Goal: Information Seeking & Learning: Learn about a topic

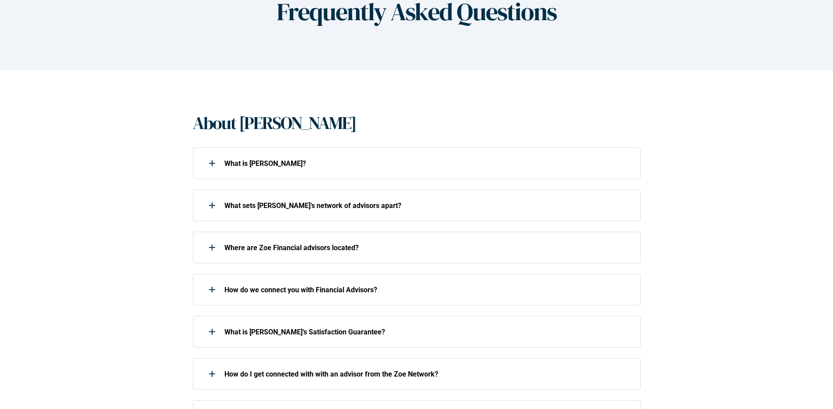
scroll to position [132, 0]
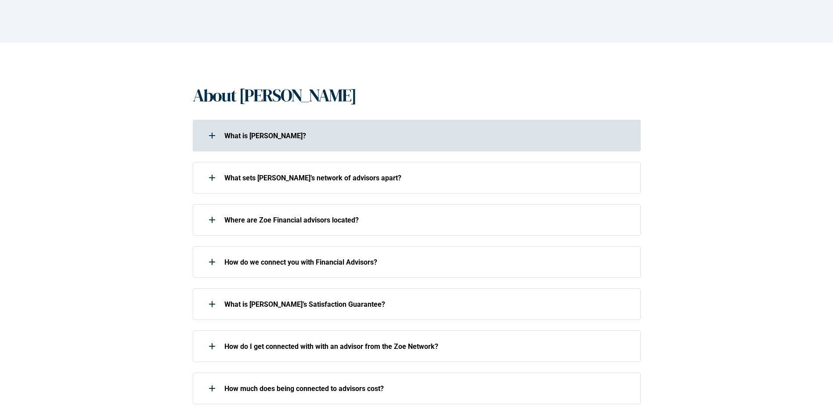
click at [213, 138] on div at bounding box center [212, 136] width 18 height 18
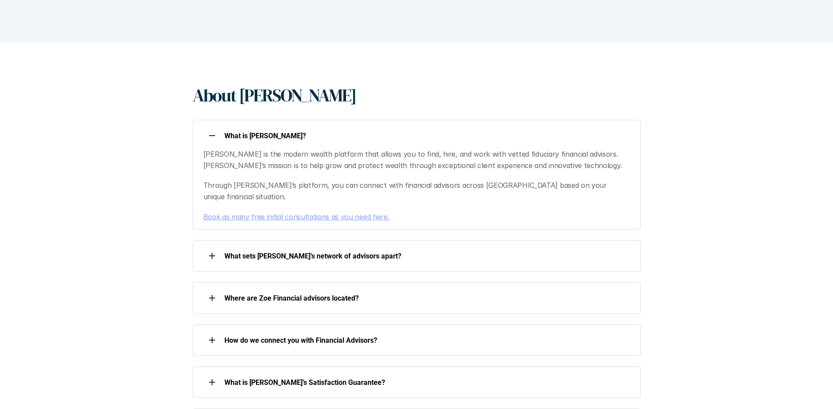
click at [213, 138] on div at bounding box center [212, 136] width 18 height 18
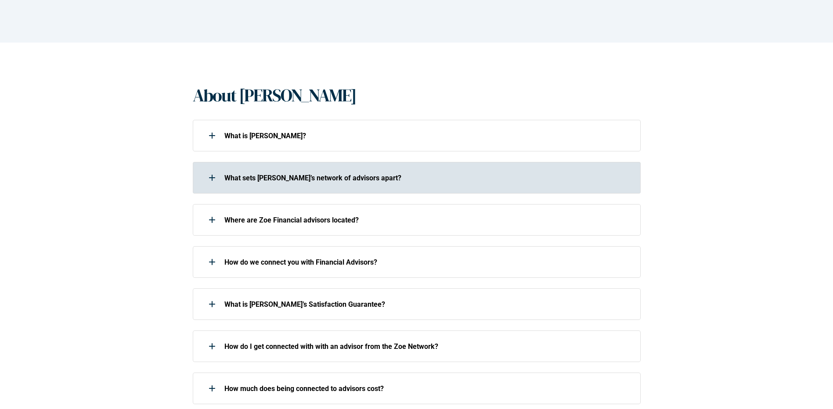
click at [211, 178] on div at bounding box center [212, 178] width 18 height 18
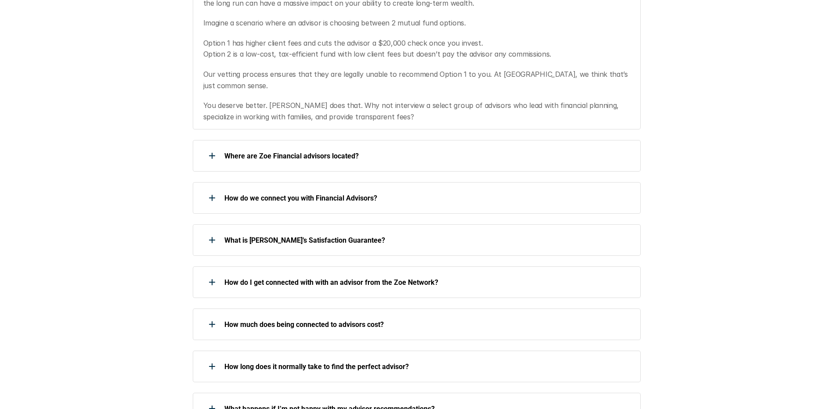
scroll to position [395, 0]
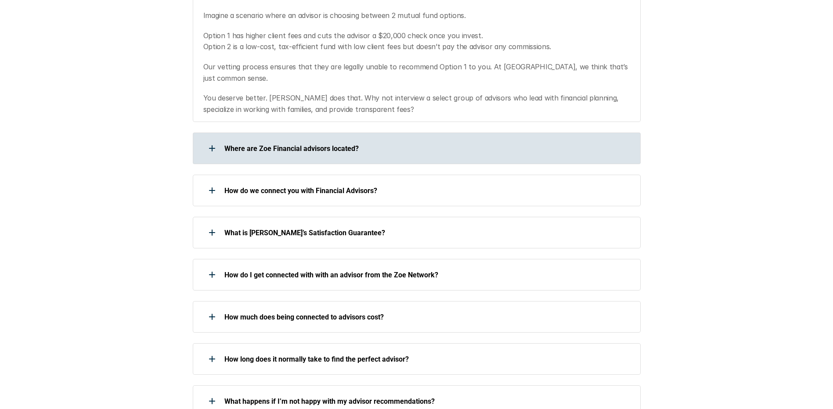
click at [214, 142] on div at bounding box center [212, 149] width 18 height 18
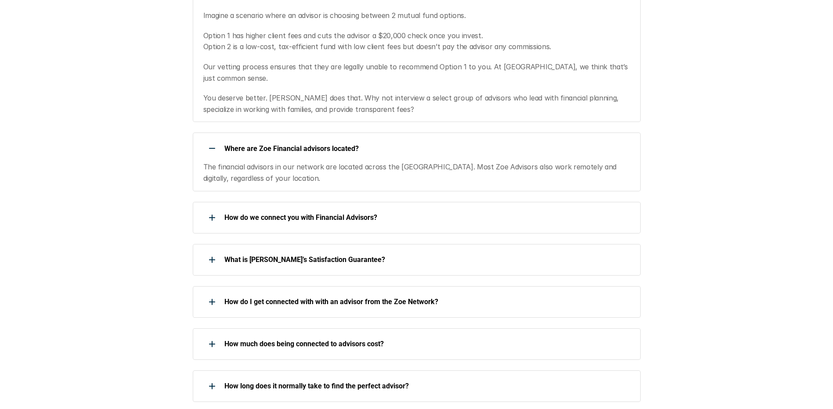
click at [214, 142] on div at bounding box center [212, 149] width 18 height 18
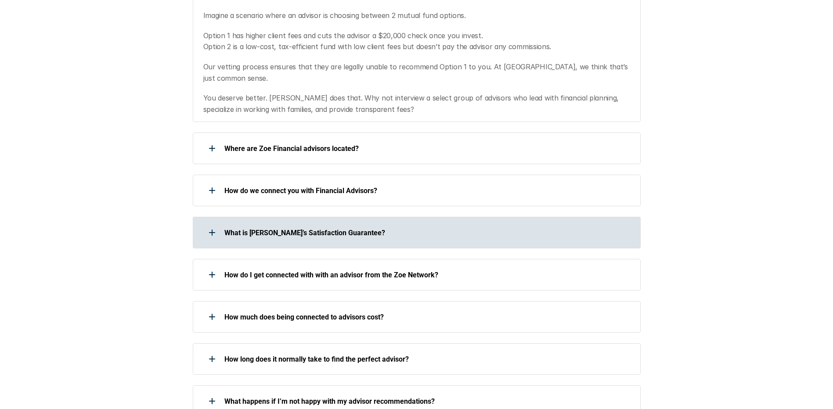
click at [215, 224] on div at bounding box center [212, 233] width 18 height 18
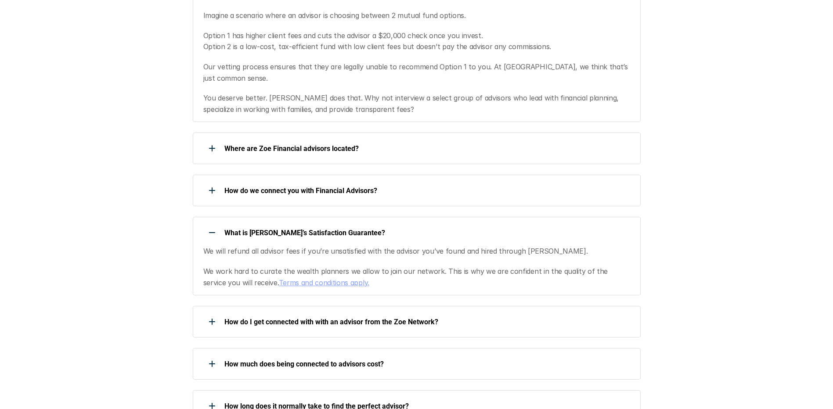
click at [215, 224] on div at bounding box center [212, 233] width 18 height 18
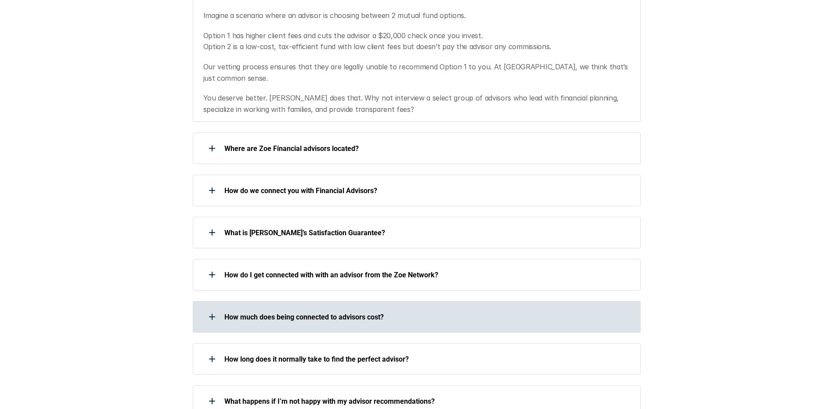
click at [209, 308] on div at bounding box center [212, 317] width 18 height 18
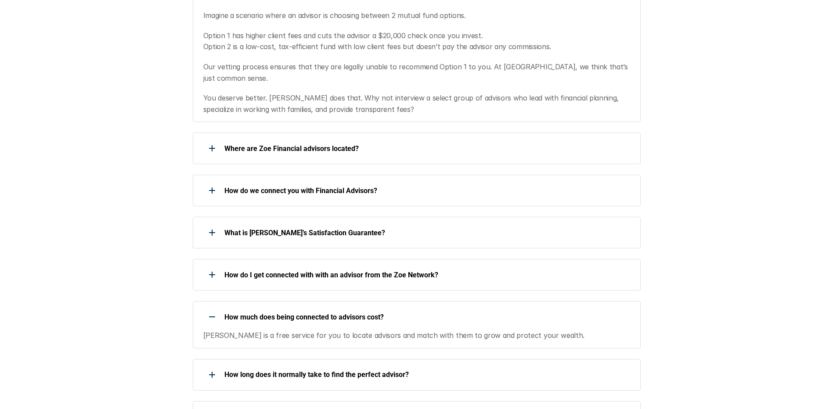
click at [209, 308] on div at bounding box center [212, 317] width 18 height 18
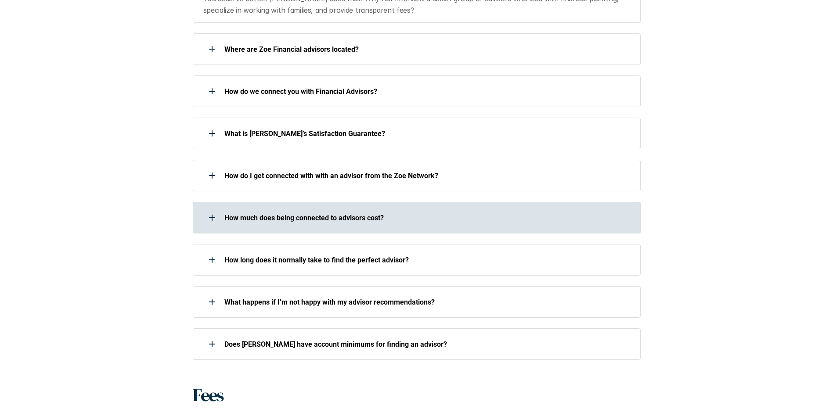
scroll to position [527, 0]
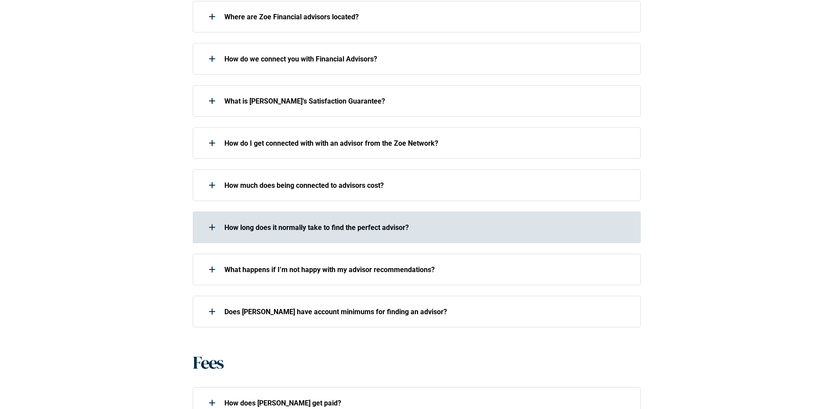
click at [217, 219] on div at bounding box center [212, 228] width 18 height 18
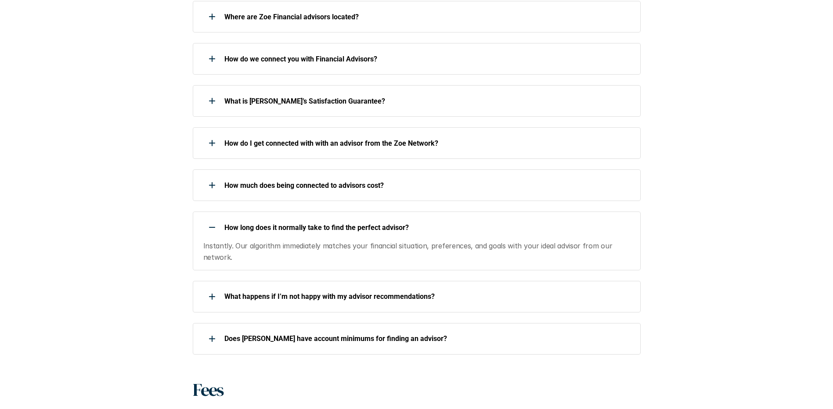
click at [213, 219] on div at bounding box center [212, 228] width 18 height 18
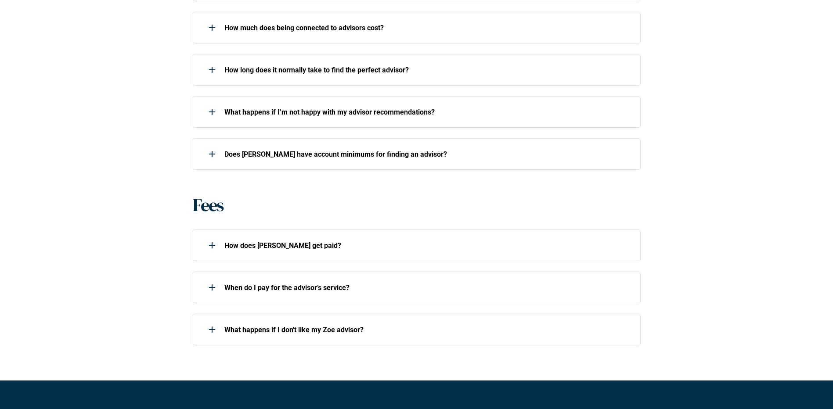
scroll to position [703, 0]
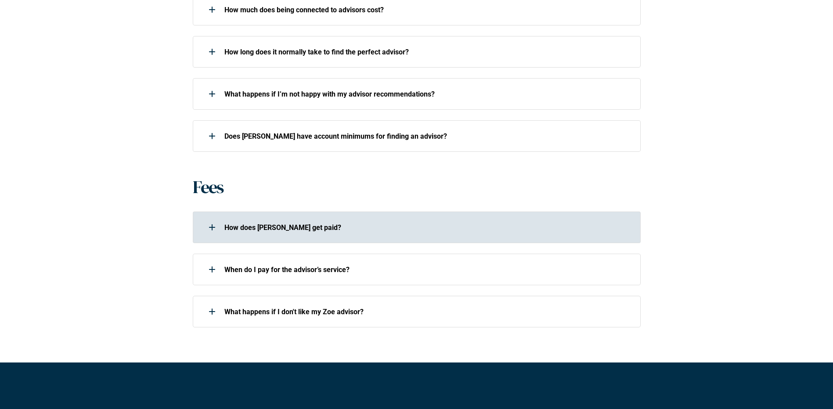
click at [210, 227] on use at bounding box center [212, 227] width 6 height 1
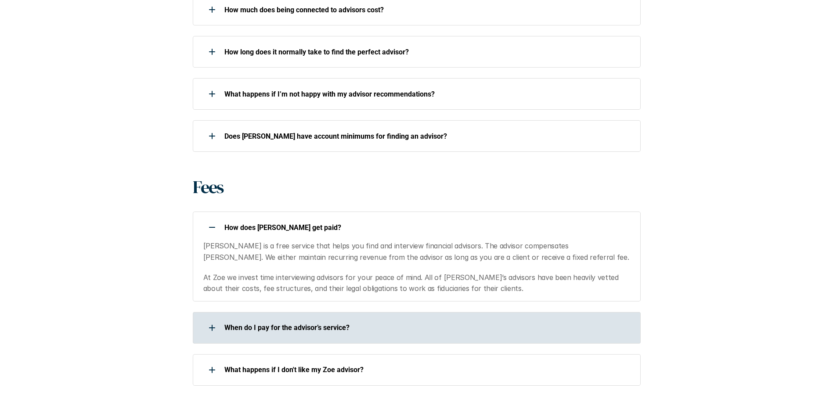
click at [217, 319] on div at bounding box center [212, 328] width 18 height 18
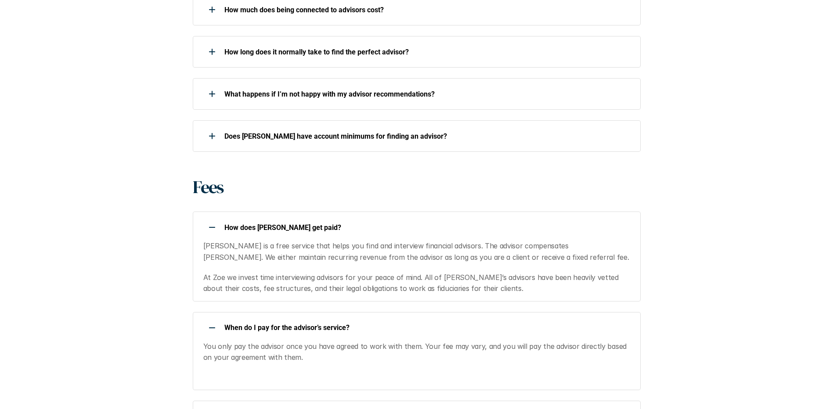
click at [217, 319] on div at bounding box center [212, 328] width 18 height 18
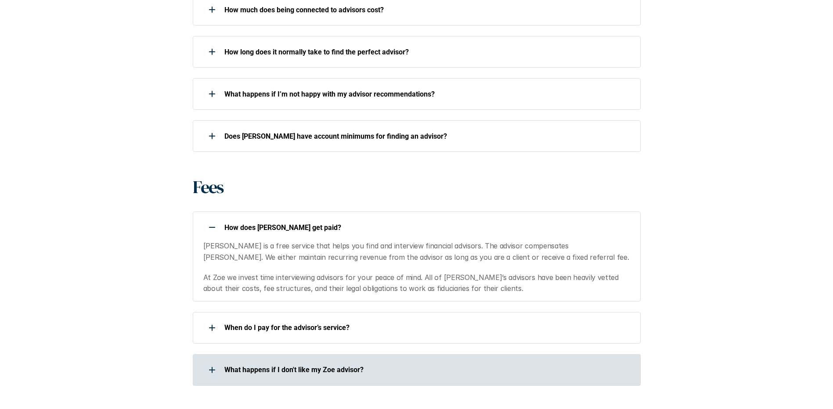
click at [210, 370] on use at bounding box center [212, 370] width 6 height 1
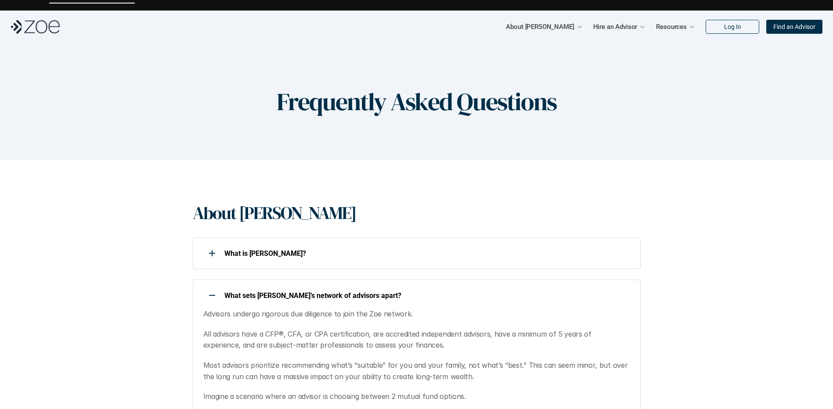
scroll to position [0, 0]
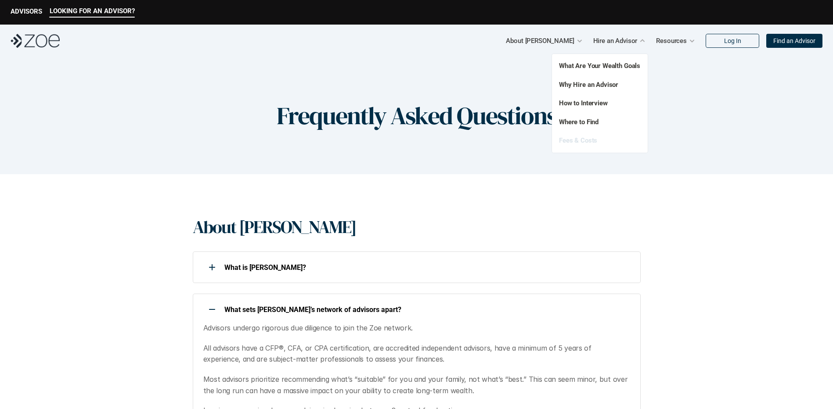
click at [579, 139] on link "Fees & Costs" at bounding box center [578, 141] width 38 height 8
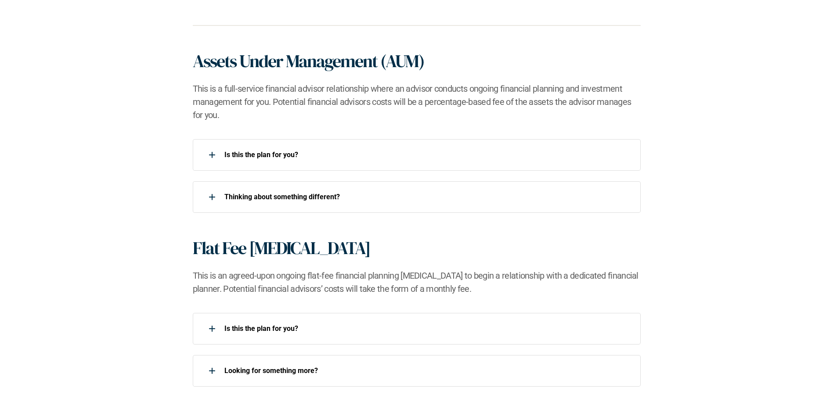
scroll to position [571, 0]
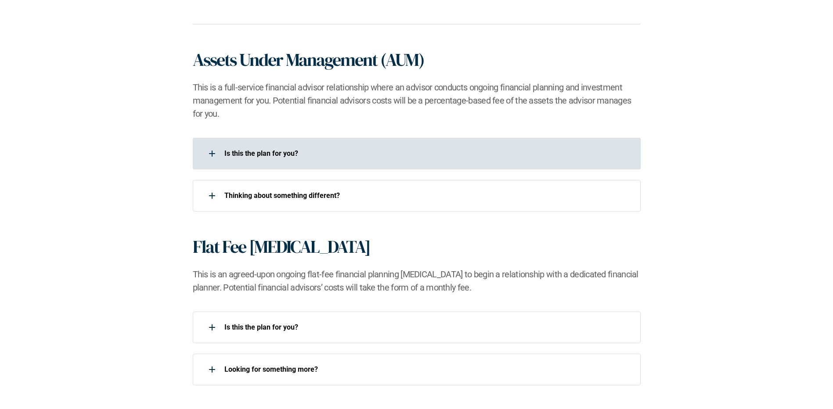
click at [239, 149] on div "Is this the plan for you?​" at bounding box center [411, 154] width 437 height 18
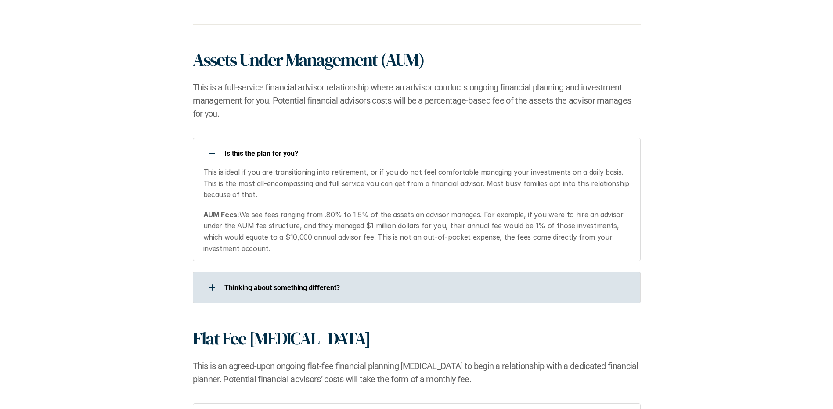
click at [253, 284] on p "​Thinking about something different?​" at bounding box center [426, 288] width 405 height 8
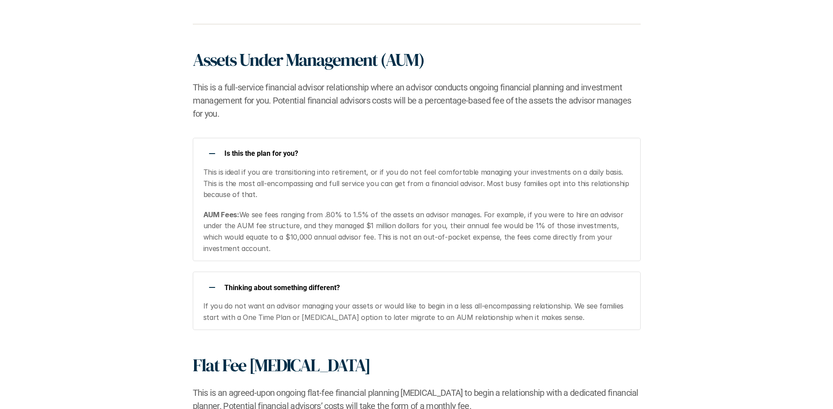
click at [253, 284] on p "​Thinking about something different?​" at bounding box center [426, 288] width 405 height 8
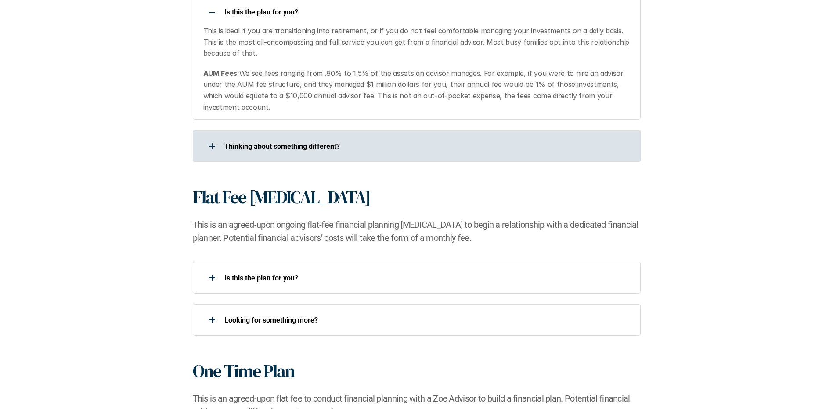
scroll to position [747, 0]
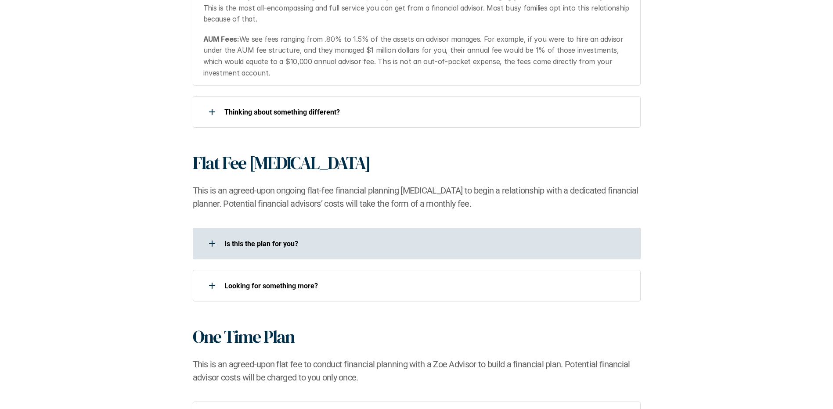
click at [210, 240] on div at bounding box center [212, 244] width 18 height 18
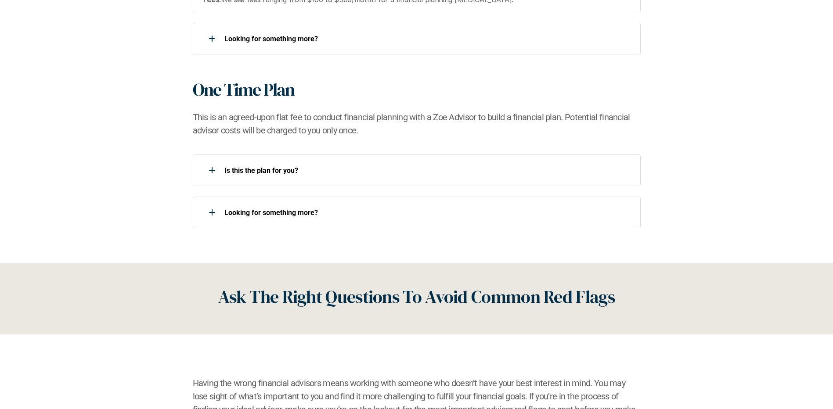
scroll to position [1054, 0]
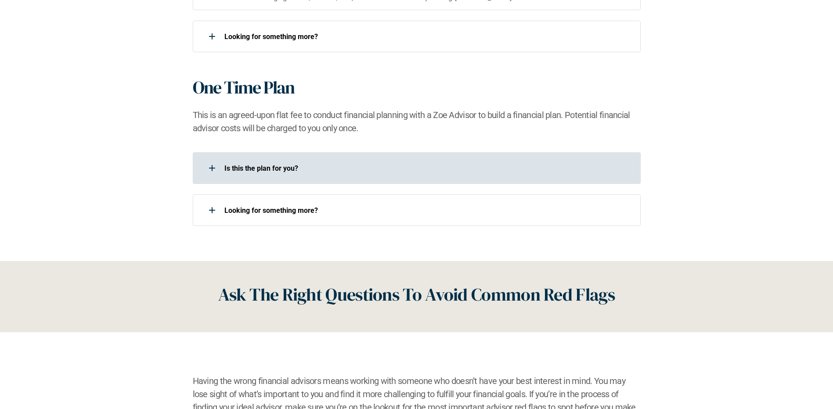
click at [215, 168] on use at bounding box center [212, 168] width 6 height 1
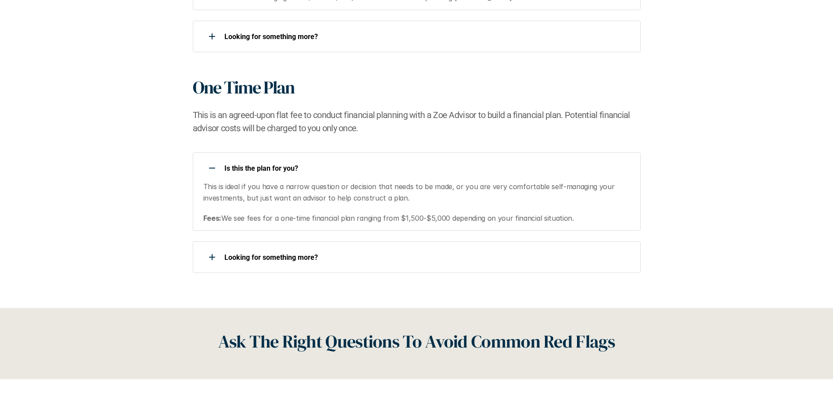
click at [215, 168] on use at bounding box center [212, 168] width 6 height 1
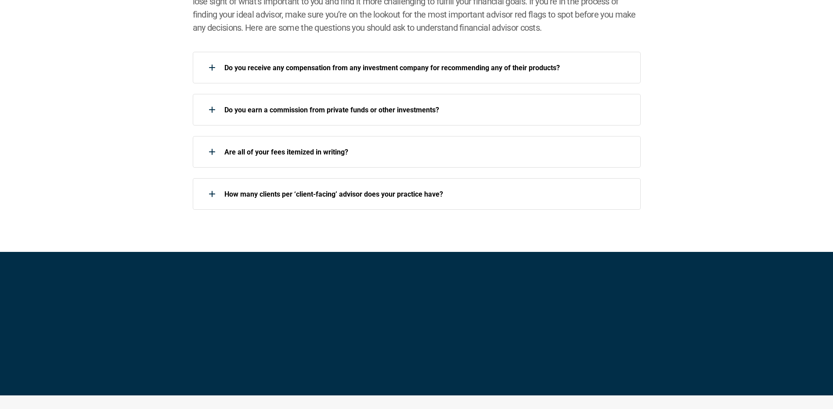
scroll to position [1450, 0]
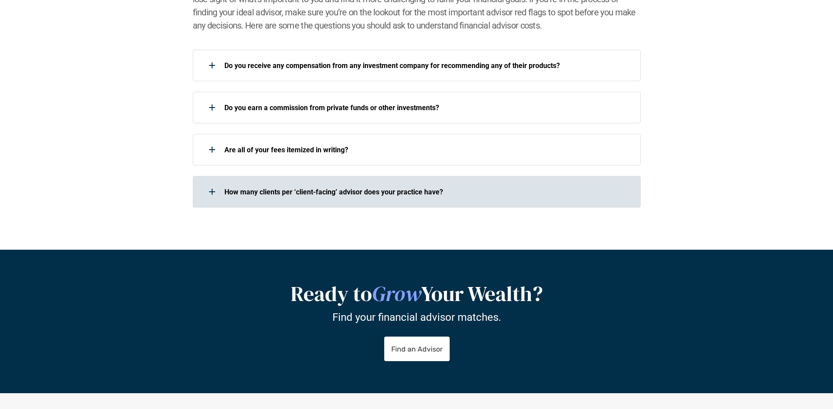
click at [219, 195] on div at bounding box center [212, 192] width 18 height 18
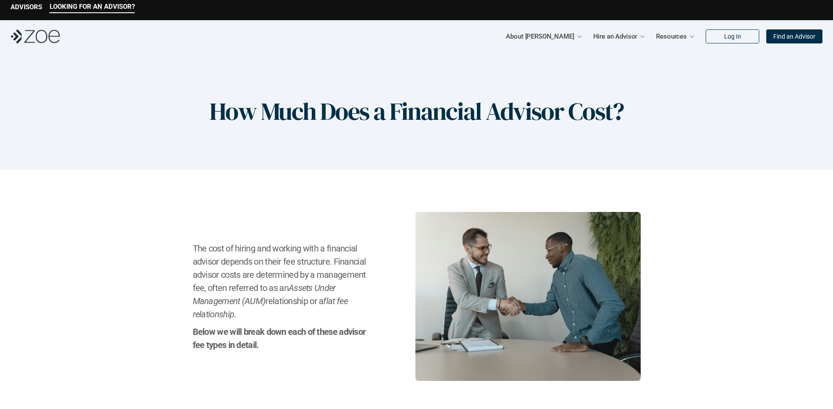
scroll to position [0, 0]
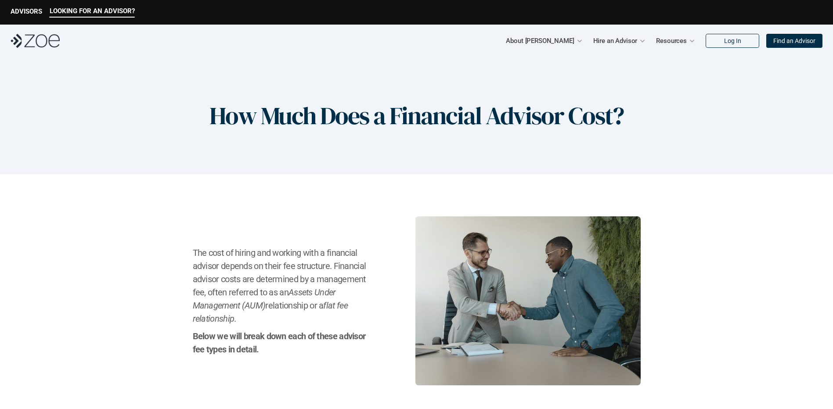
click at [41, 36] on img at bounding box center [35, 41] width 49 height 14
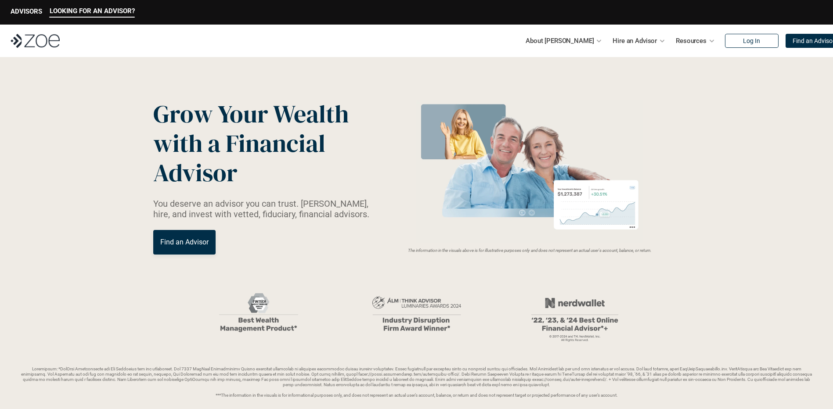
click at [113, 11] on p "LOOKING FOR AN ADVISOR?" at bounding box center [92, 11] width 85 height 8
click at [192, 243] on p "Find an Advisor" at bounding box center [184, 242] width 48 height 8
